Goal: Task Accomplishment & Management: Manage account settings

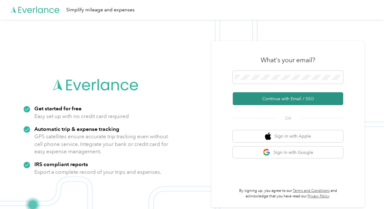
click at [276, 99] on button "Continue with Email / SSO" at bounding box center [287, 98] width 110 height 13
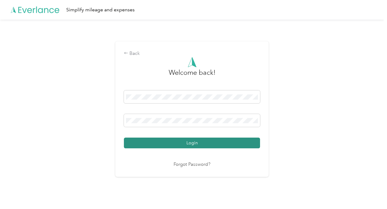
click at [198, 140] on button "Login" at bounding box center [192, 143] width 136 height 11
